Goal: Task Accomplishment & Management: Complete application form

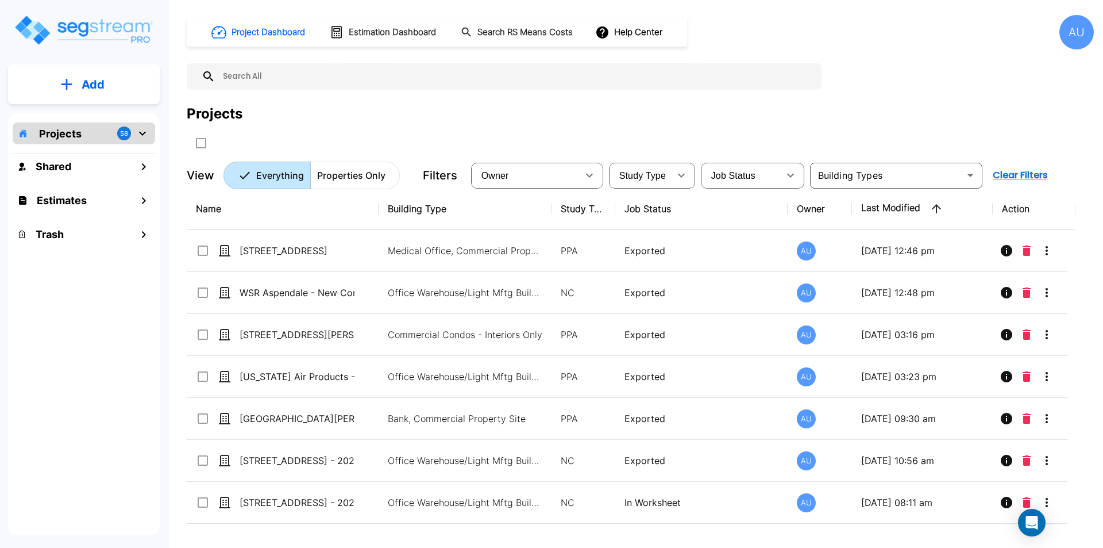
click at [101, 84] on p "Add" at bounding box center [93, 84] width 23 height 17
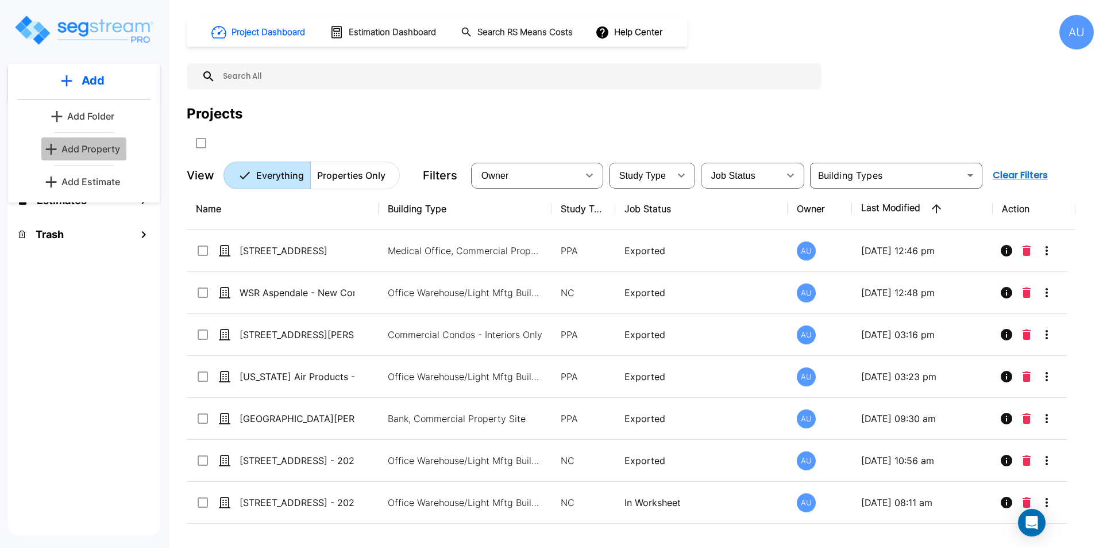
click at [93, 149] on p "Add Property" at bounding box center [90, 149] width 59 height 14
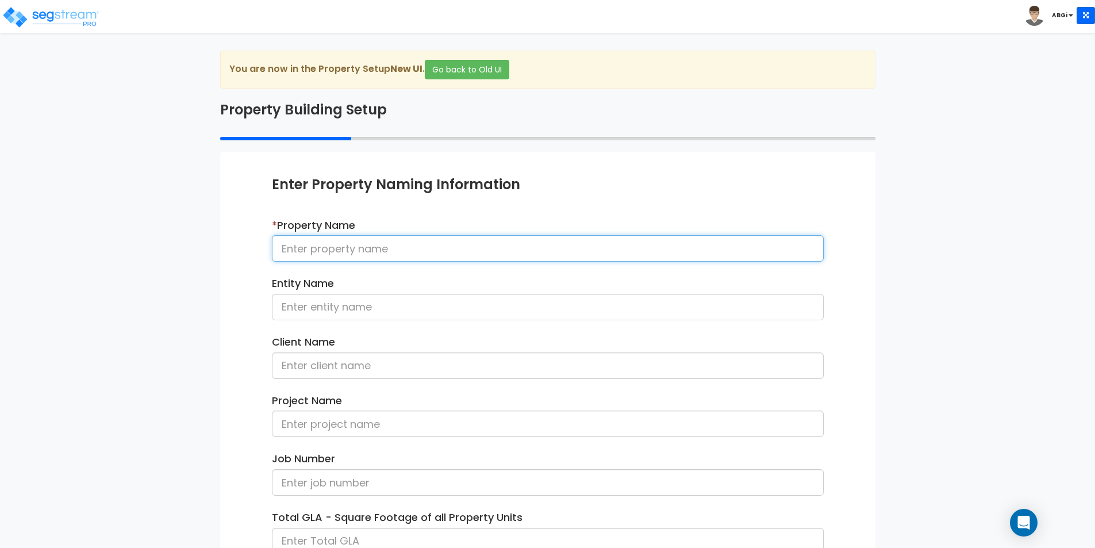
click at [359, 255] on input at bounding box center [548, 248] width 552 height 26
type input "GenCap [GEOGRAPHIC_DATA] 41"
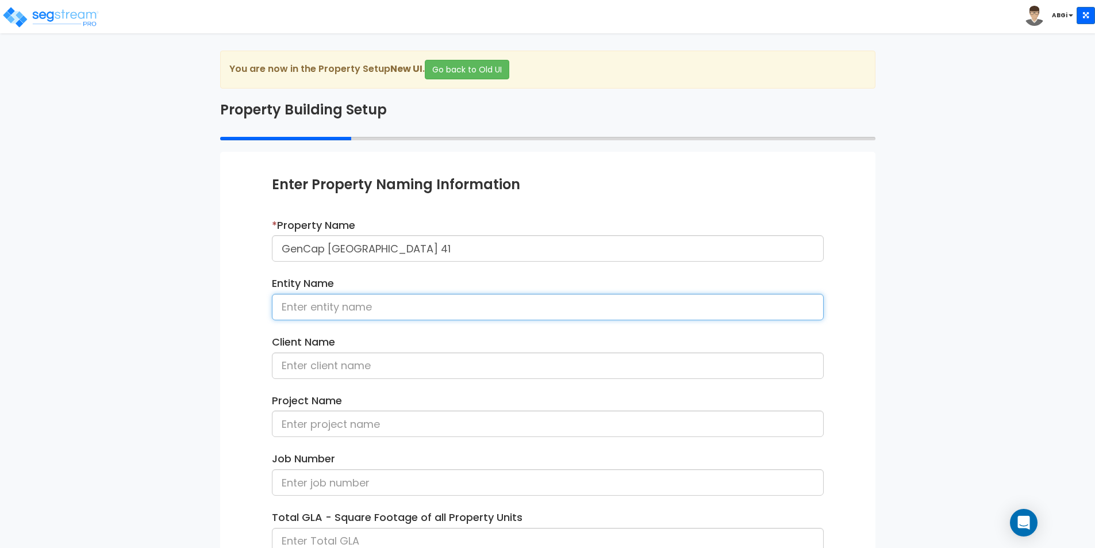
click at [359, 299] on input at bounding box center [548, 307] width 552 height 26
type input "GenCap KG North Ave 41, LLC"
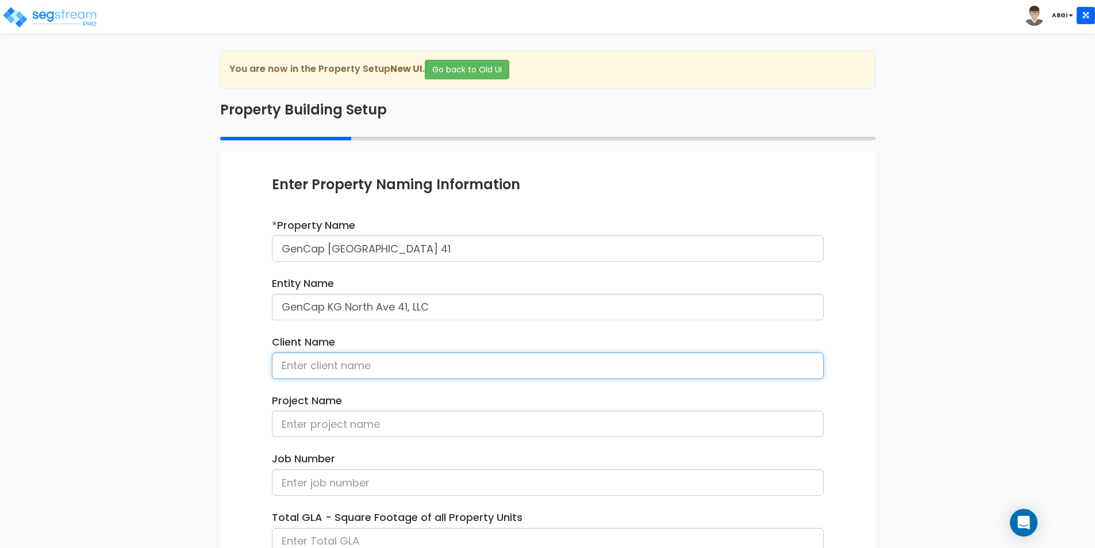
click at [366, 370] on input at bounding box center [548, 365] width 552 height 26
click at [353, 367] on input "[PERSON_NAME]" at bounding box center [548, 365] width 552 height 26
type input "[PERSON_NAME]"
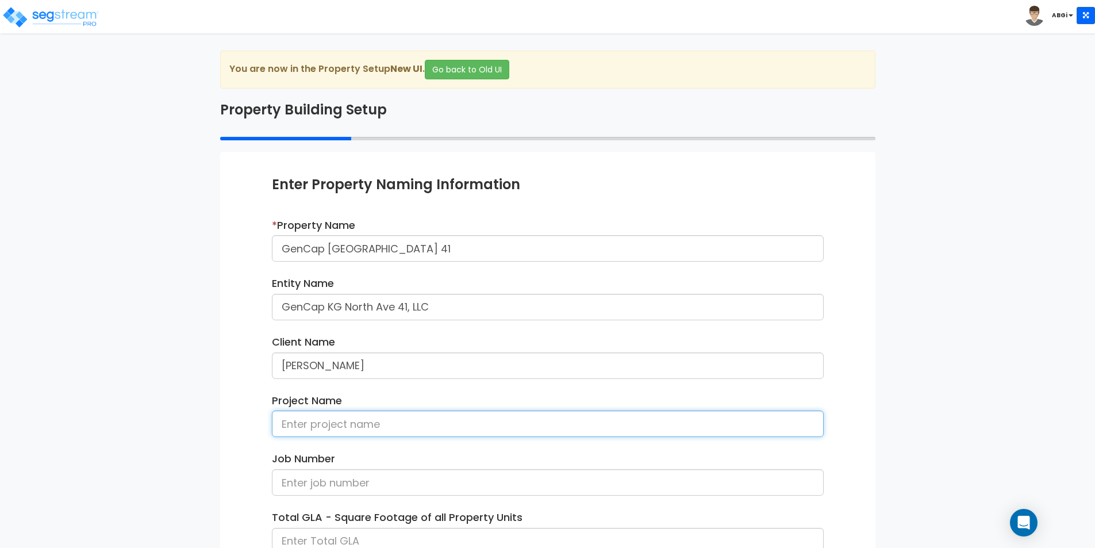
click at [426, 425] on input at bounding box center [548, 423] width 552 height 26
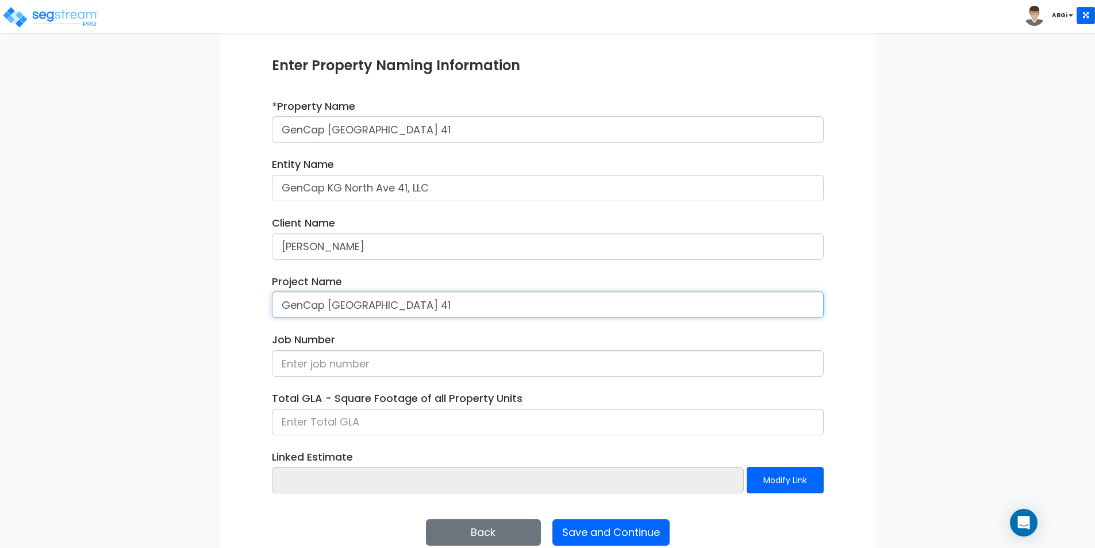
scroll to position [140, 0]
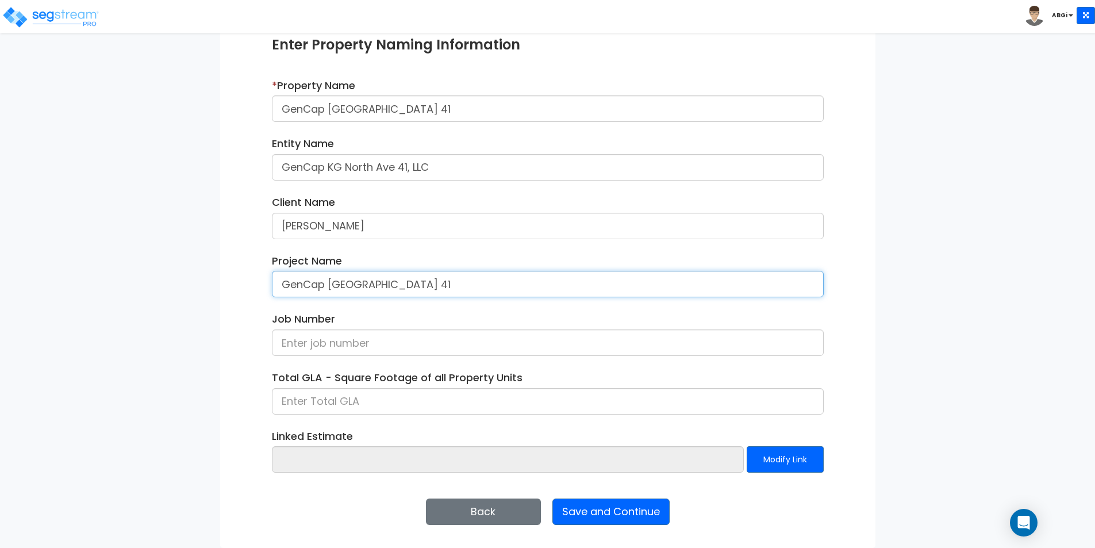
type input "GenCap [GEOGRAPHIC_DATA] 41"
